Goal: Navigation & Orientation: Find specific page/section

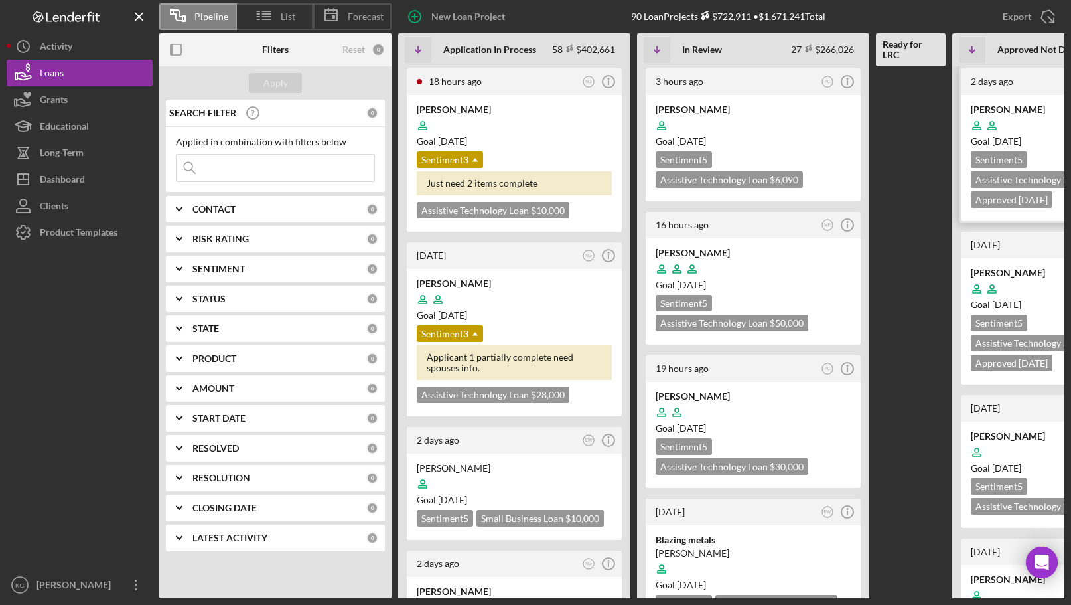
click at [1059, 115] on div at bounding box center [1068, 125] width 195 height 25
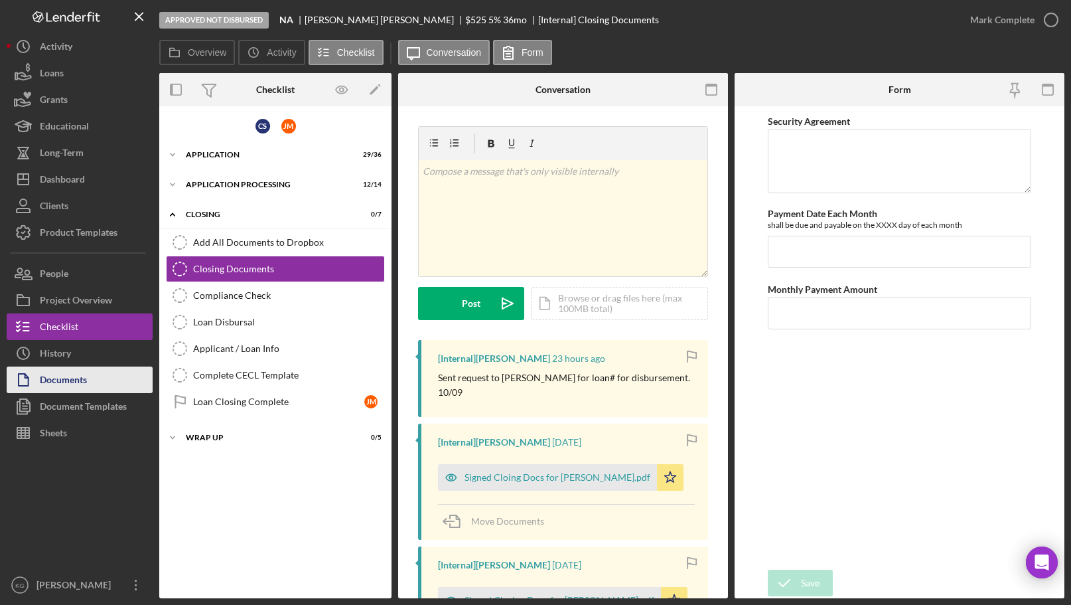
click at [72, 377] on div "Documents" at bounding box center [63, 381] width 47 height 30
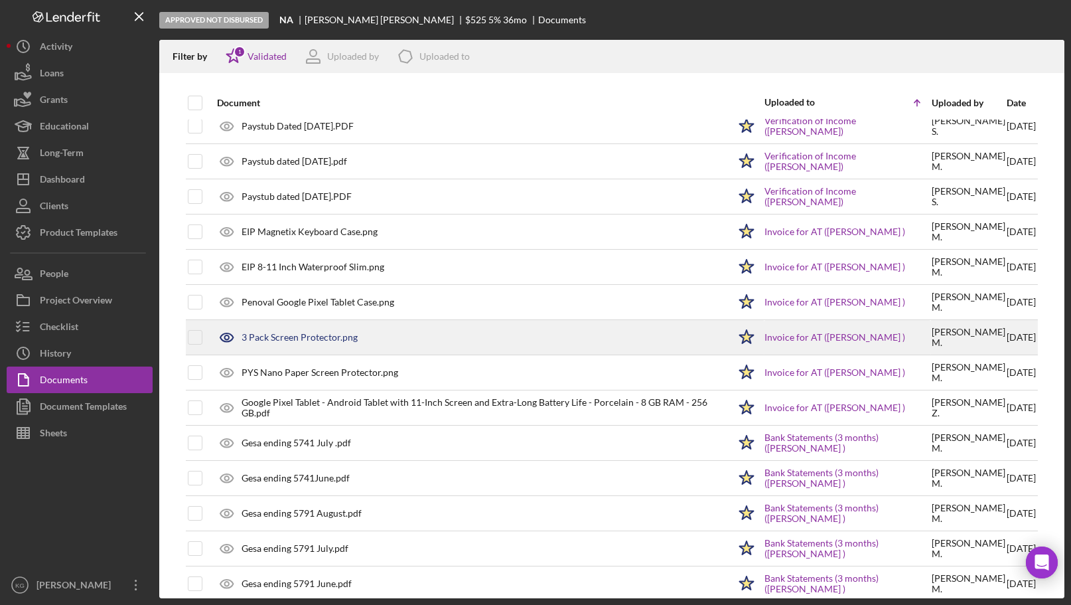
scroll to position [465, 0]
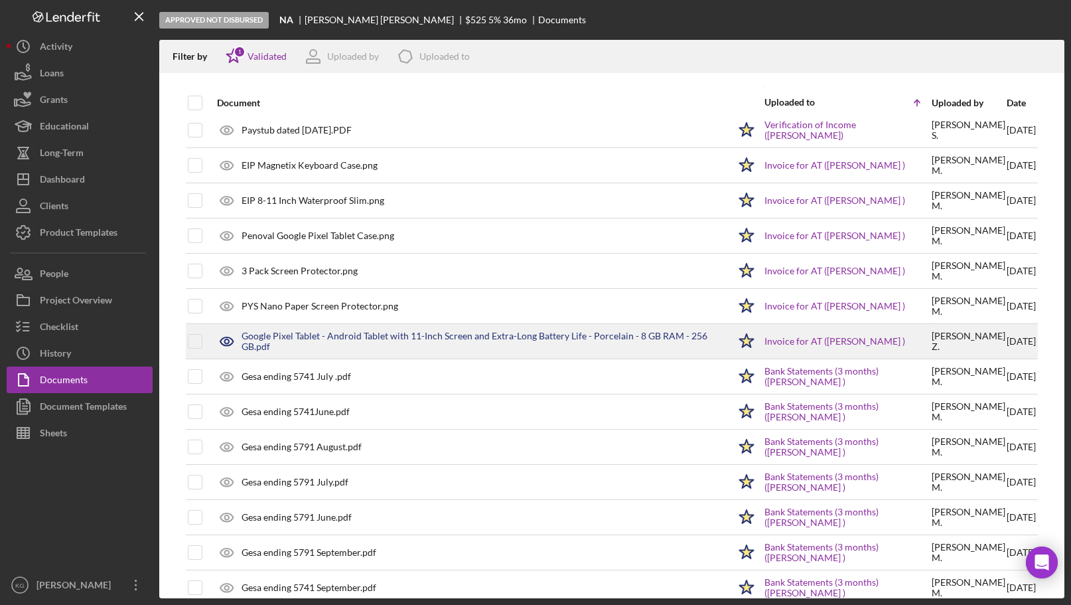
click at [372, 341] on div "Google Pixel Tablet - Android Tablet with 11-Inch Screen and Extra-Long Battery…" at bounding box center [485, 341] width 487 height 21
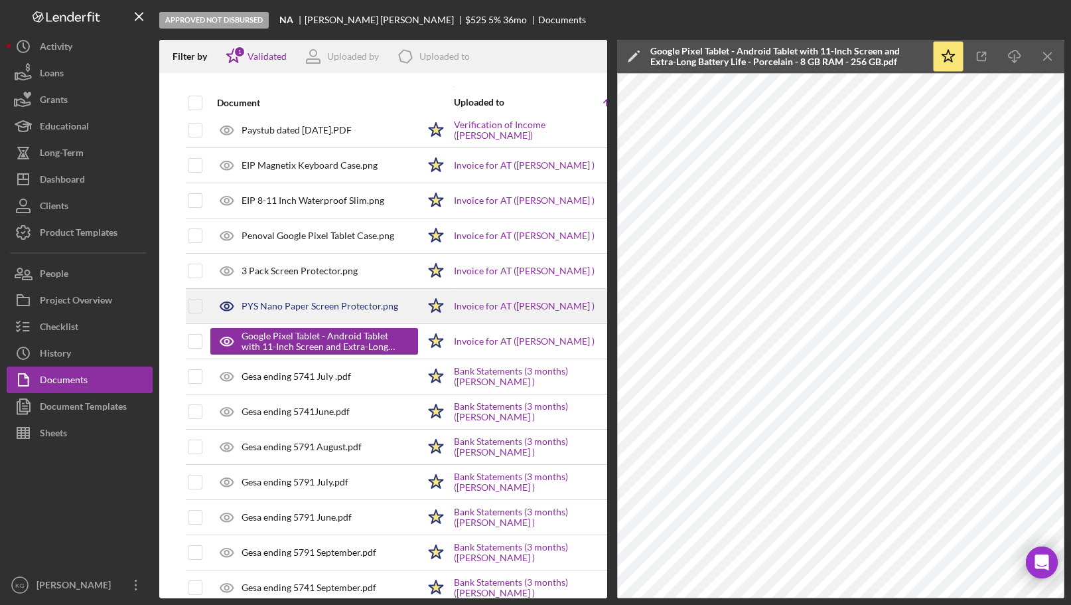
click at [307, 305] on div "PYS Nano Paper Screen Protector.png" at bounding box center [320, 306] width 157 height 11
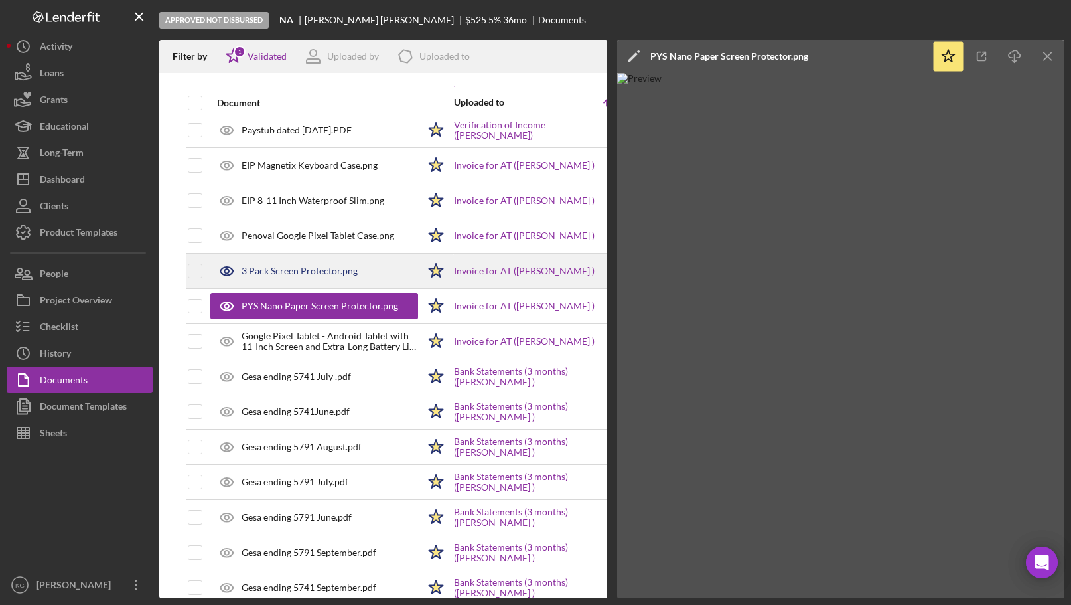
click at [299, 271] on div "3 Pack Screen Protector.png" at bounding box center [300, 270] width 116 height 11
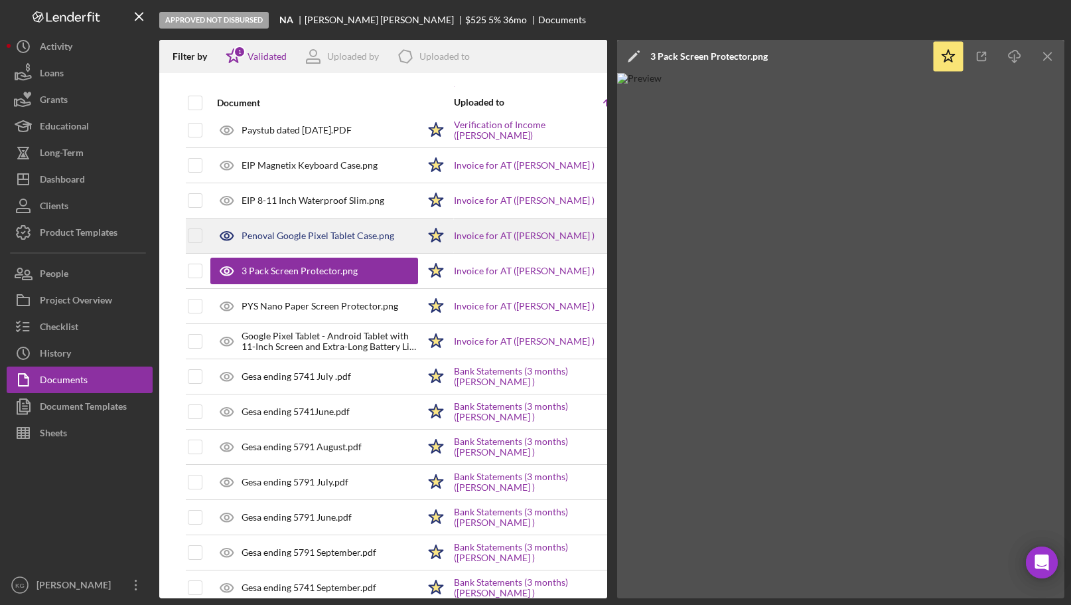
click at [281, 235] on div "Penoval Google Pixel Tablet Case.png" at bounding box center [318, 235] width 153 height 11
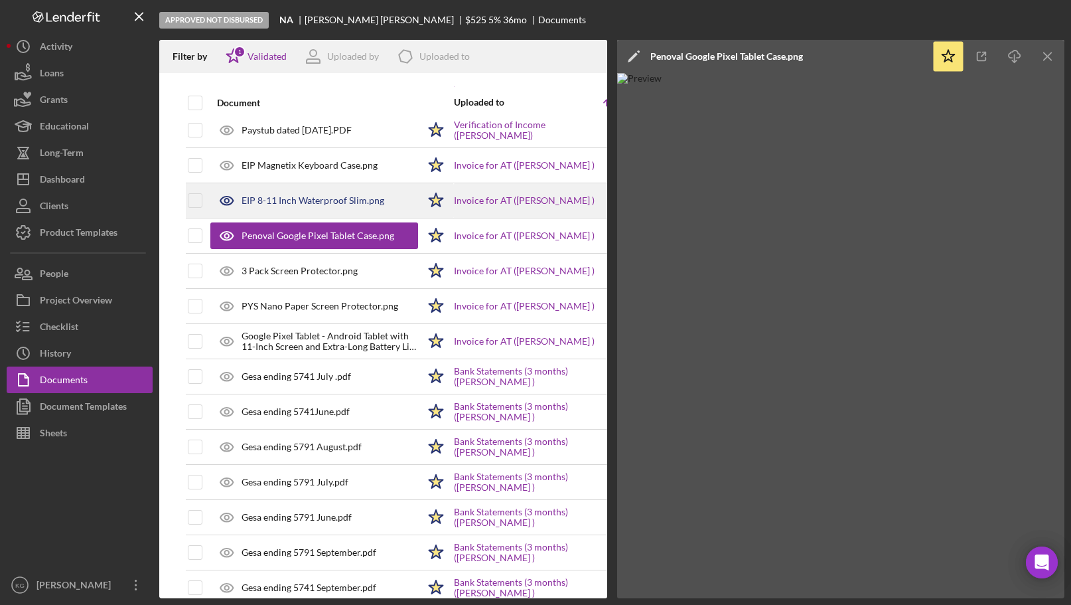
click at [275, 200] on div "EIP 8-11 Inch Waterproof Slim.png" at bounding box center [313, 200] width 143 height 11
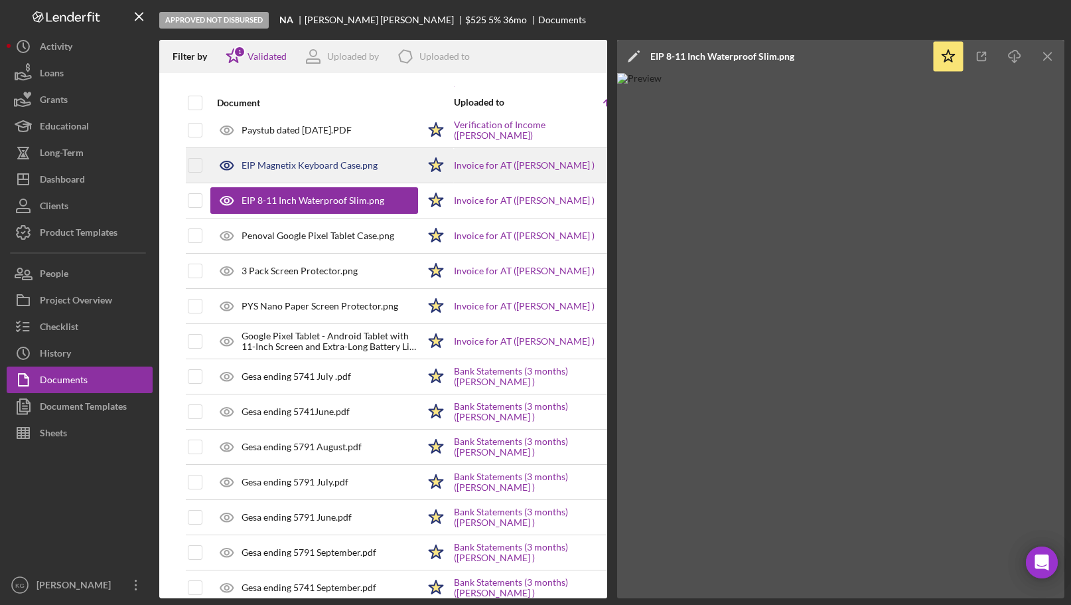
click at [275, 169] on div "EIP Magnetix Keyboard Case.png" at bounding box center [310, 165] width 136 height 11
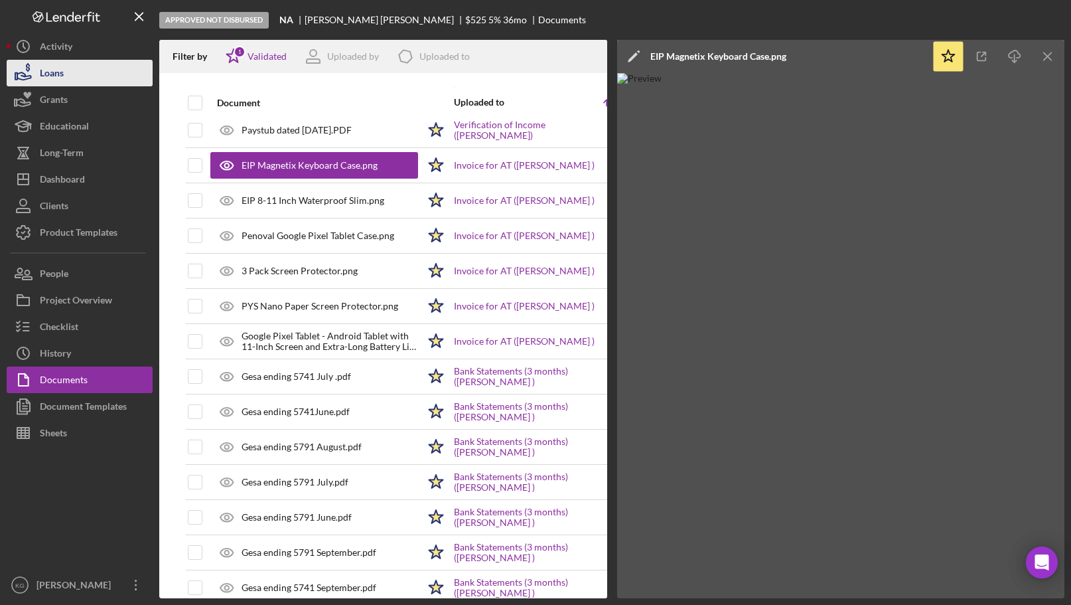
click at [54, 75] on div "Loans" at bounding box center [52, 75] width 24 height 30
